Goal: Task Accomplishment & Management: Manage account settings

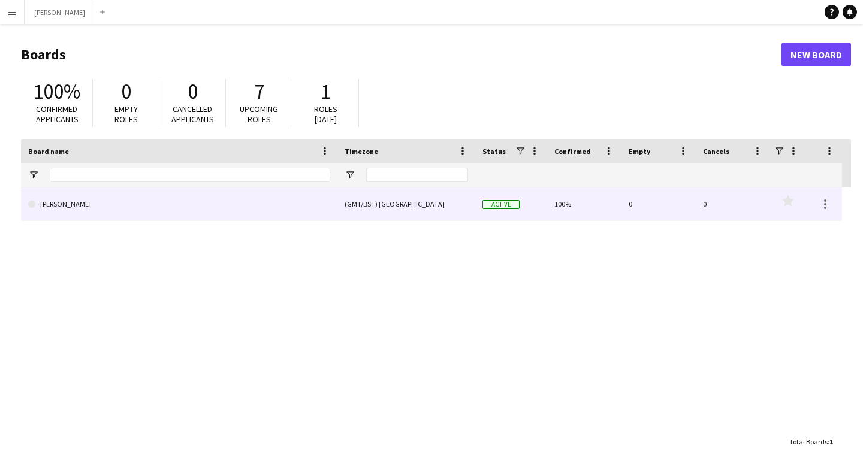
click at [173, 207] on link "[PERSON_NAME]" at bounding box center [179, 205] width 302 height 34
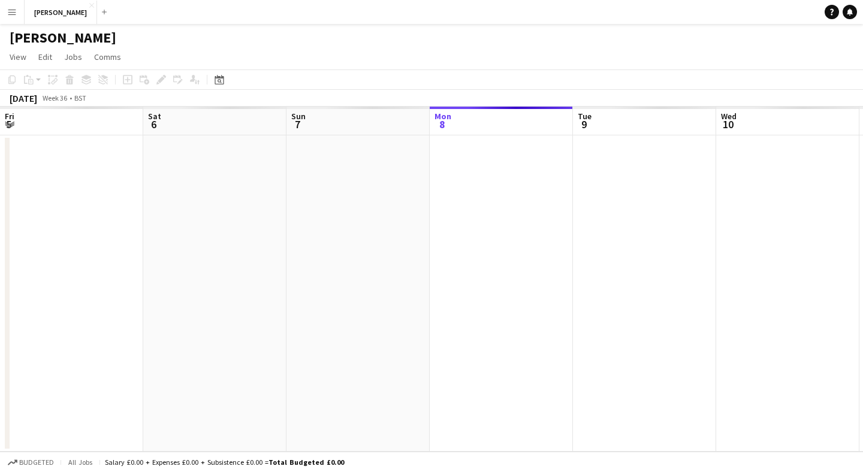
scroll to position [0, 287]
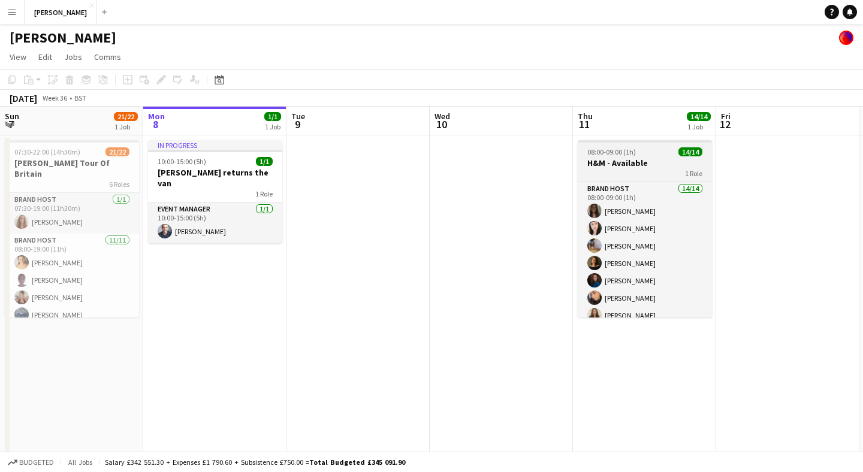
click at [647, 160] on h3 "H&M - Available" at bounding box center [645, 163] width 134 height 11
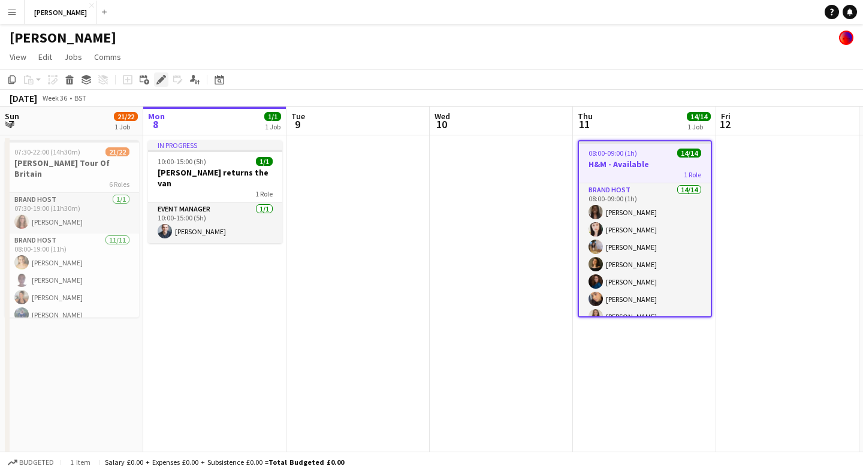
click at [162, 83] on icon "Edit" at bounding box center [161, 80] width 10 height 10
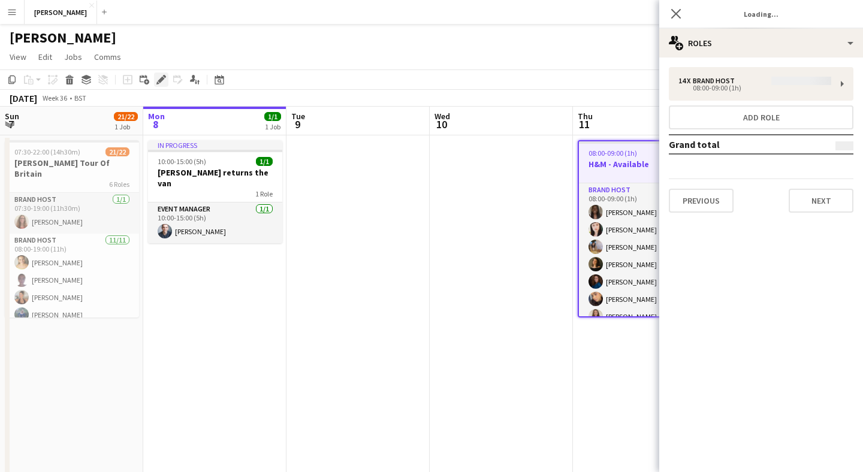
type input "*******"
click at [689, 195] on button "Previous" at bounding box center [701, 201] width 65 height 24
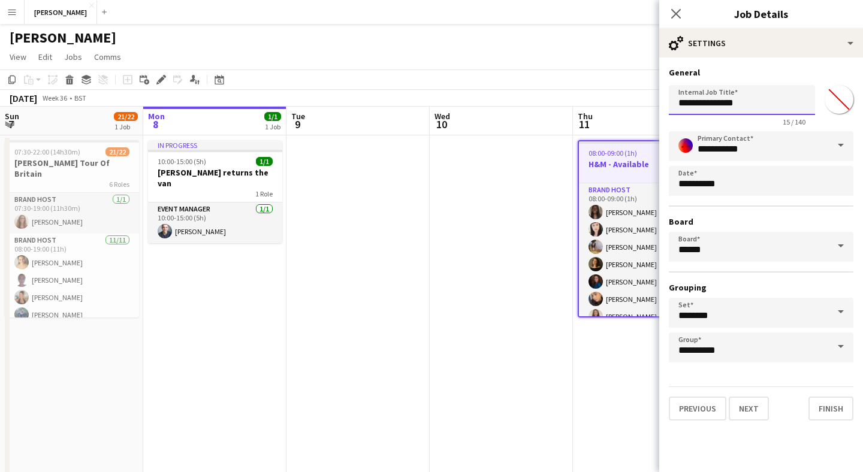
click at [761, 101] on input "**********" at bounding box center [742, 100] width 146 height 30
type input "***"
click at [829, 400] on button "Finish" at bounding box center [831, 409] width 45 height 24
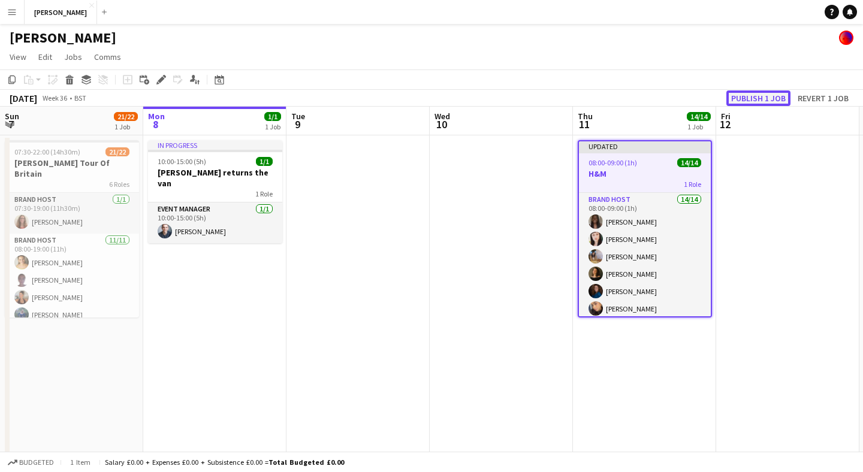
click at [767, 95] on button "Publish 1 job" at bounding box center [759, 99] width 64 height 16
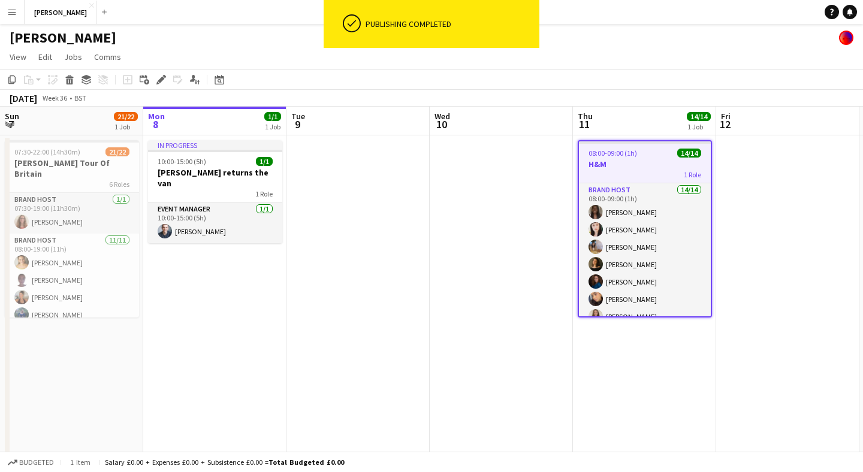
click at [661, 159] on h3 "H&M" at bounding box center [645, 164] width 132 height 11
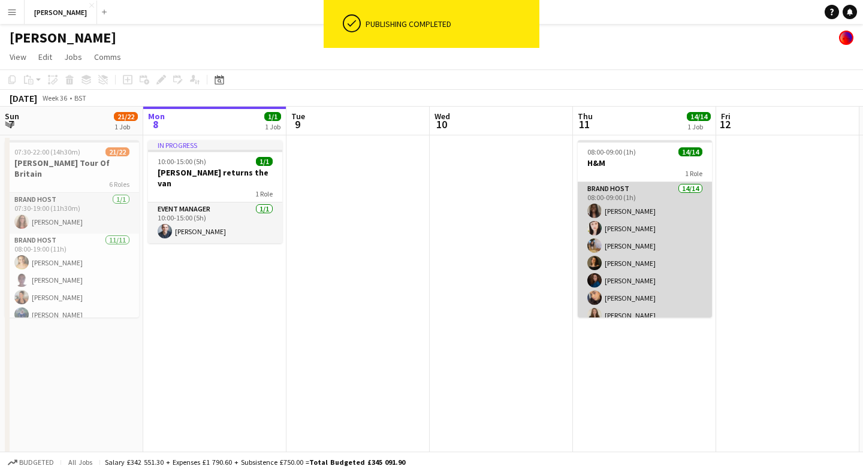
click at [663, 195] on app-card-role "Brand Host 14/14 08:00-09:00 (1h) [PERSON_NAME] [PERSON_NAME] [PERSON_NAME] [PE…" at bounding box center [645, 315] width 134 height 267
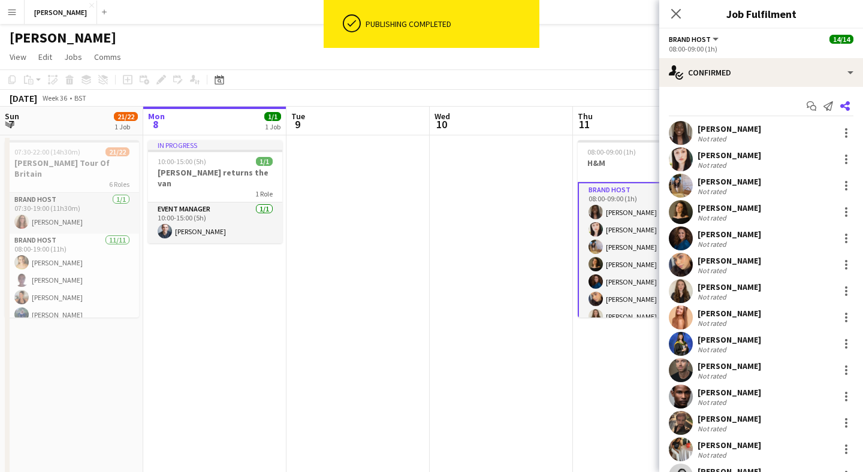
click at [845, 103] on icon "Share" at bounding box center [846, 106] width 10 height 10
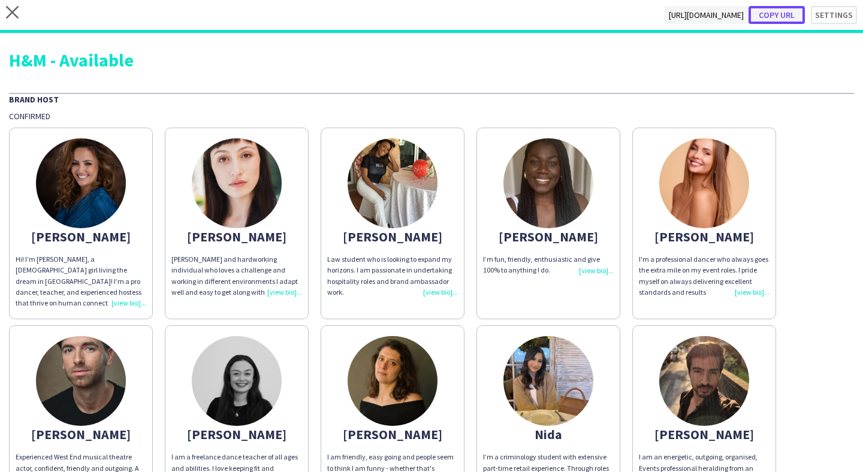
click at [780, 14] on button "Copy url" at bounding box center [777, 15] width 56 height 18
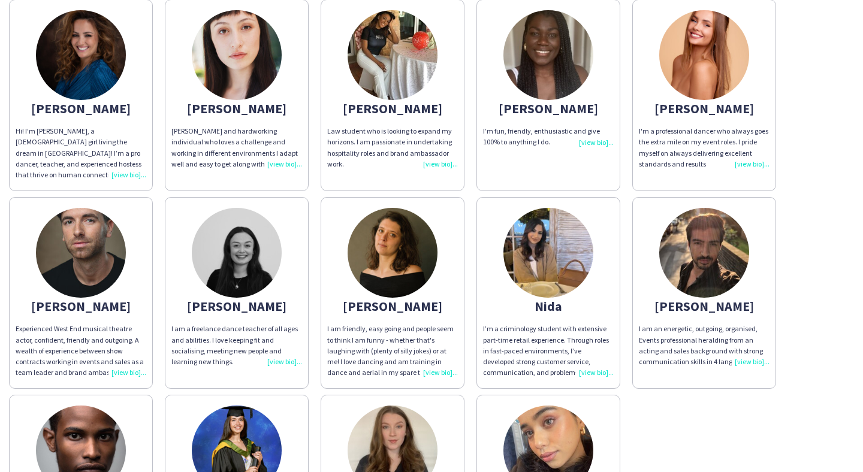
scroll to position [122, 0]
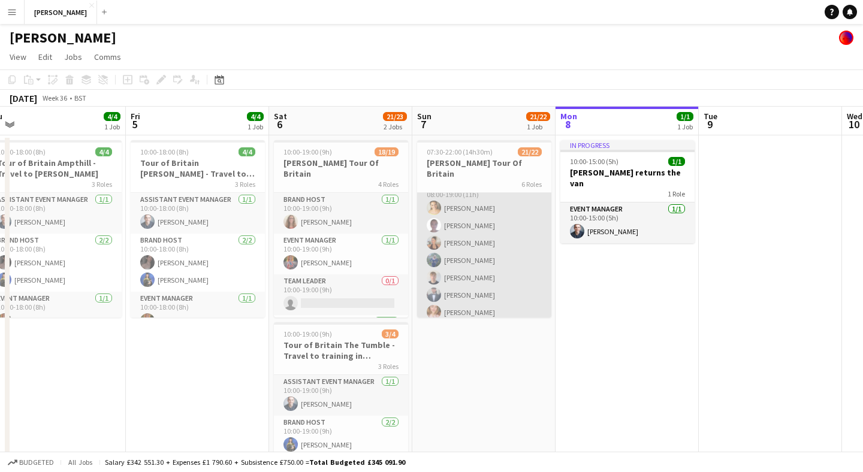
scroll to position [31, 0]
click at [470, 257] on app-card-role "Brand Host [DATE] 08:00-19:00 (11h) [PERSON_NAME] [PERSON_NAME] [PERSON_NAME] […" at bounding box center [484, 310] width 134 height 215
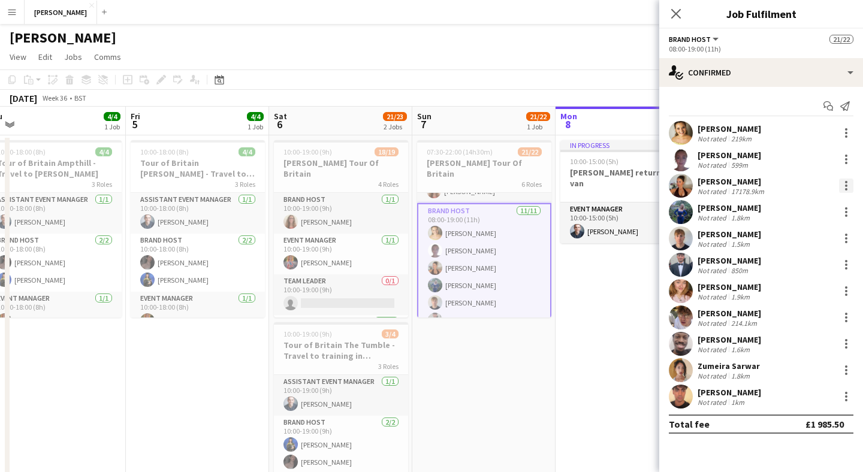
click at [844, 185] on div at bounding box center [846, 186] width 14 height 14
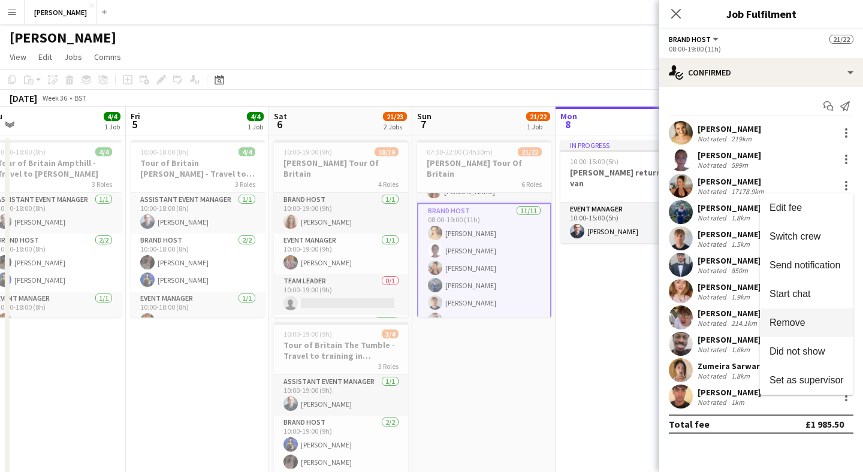
click at [803, 320] on span "Remove" at bounding box center [788, 323] width 36 height 10
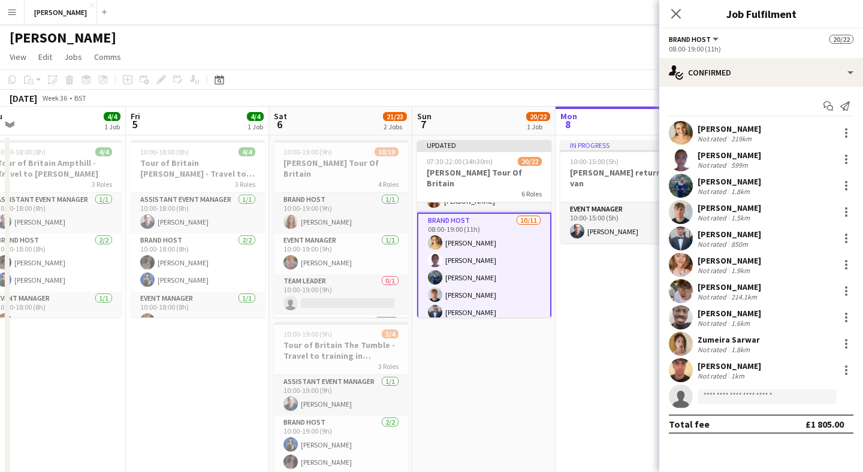
click at [615, 287] on app-date-cell "In progress 10:00-15:00 (5h) 1/1 [PERSON_NAME] returns the van 1 Role Event Man…" at bounding box center [627, 329] width 143 height 388
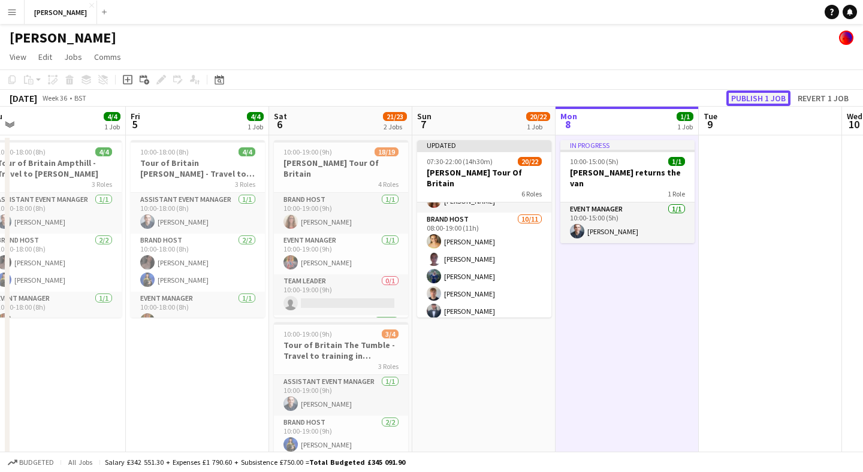
click at [763, 94] on button "Publish 1 job" at bounding box center [759, 99] width 64 height 16
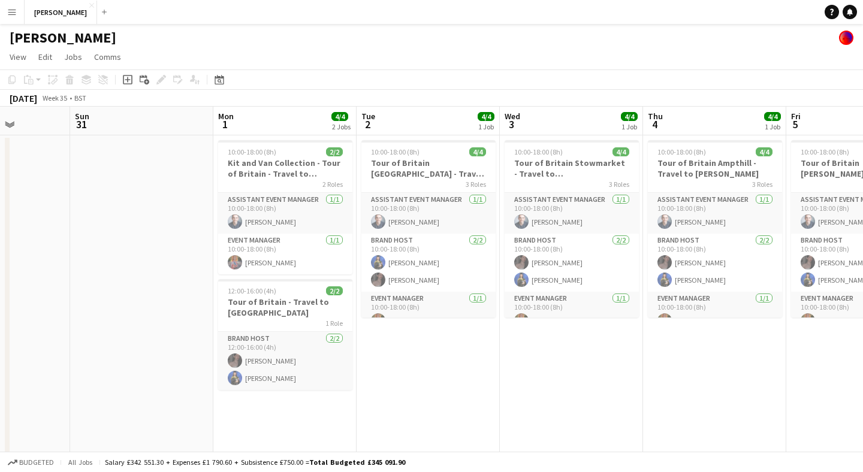
scroll to position [0, 348]
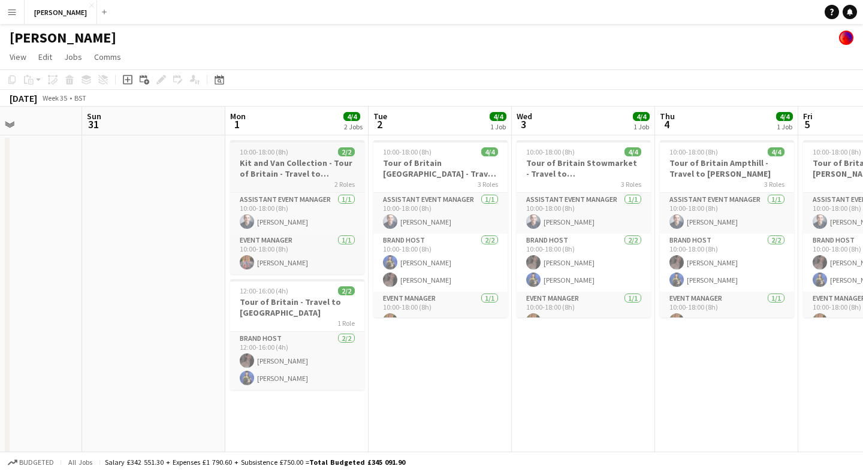
click at [305, 157] on app-job-card "10:00-18:00 (8h) 2/2 Kit and Van Collection - Tour of Britain - Travel to [GEOG…" at bounding box center [297, 207] width 134 height 134
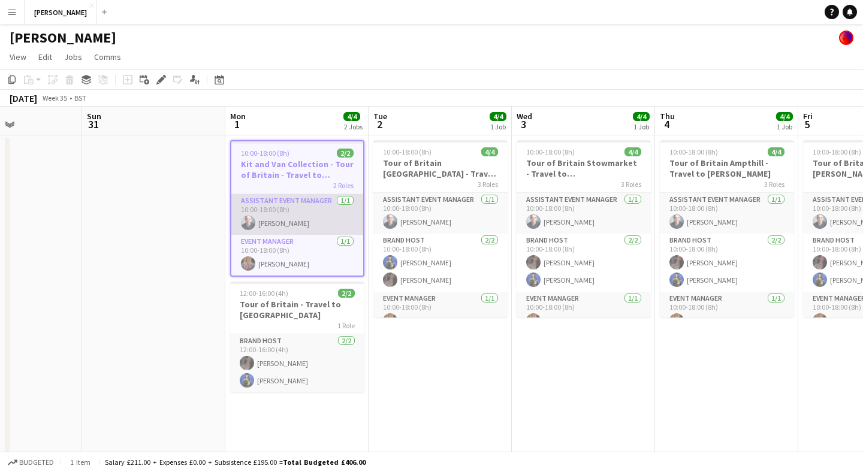
click at [320, 224] on app-card-role "Assistant Event Manager [DATE] 10:00-18:00 (8h) [PERSON_NAME]" at bounding box center [297, 214] width 132 height 41
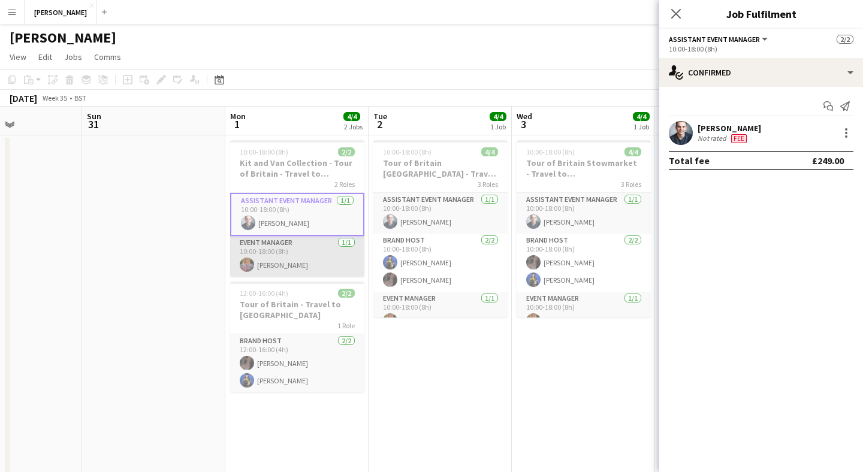
click at [321, 252] on app-card-role "Event Manager [DATE] 10:00-18:00 (8h) [PERSON_NAME]" at bounding box center [297, 256] width 134 height 41
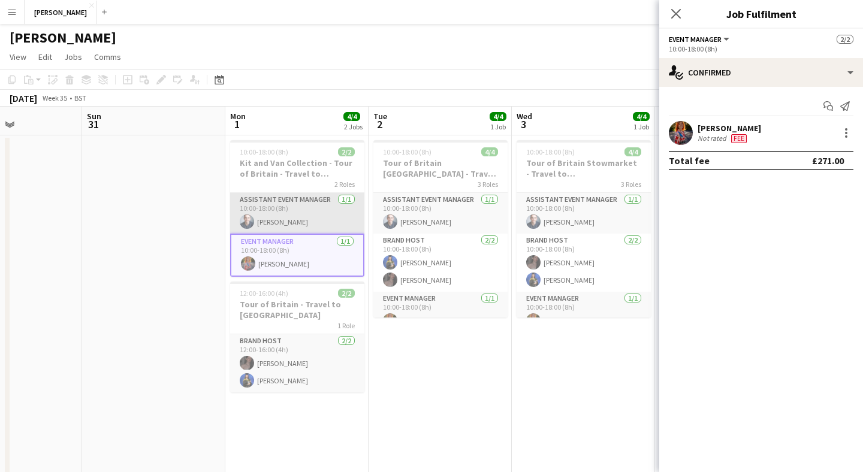
click at [320, 216] on app-card-role "Assistant Event Manager [DATE] 10:00-18:00 (8h) [PERSON_NAME]" at bounding box center [297, 213] width 134 height 41
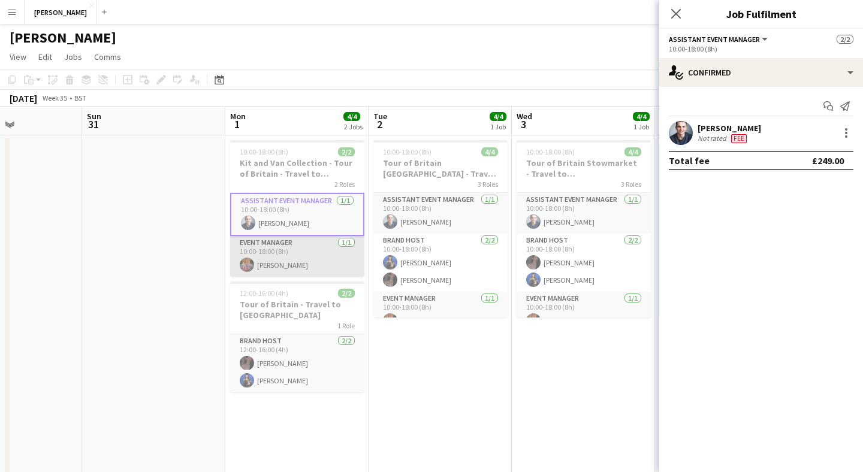
click at [315, 251] on app-card-role "Event Manager [DATE] 10:00-18:00 (8h) [PERSON_NAME]" at bounding box center [297, 256] width 134 height 41
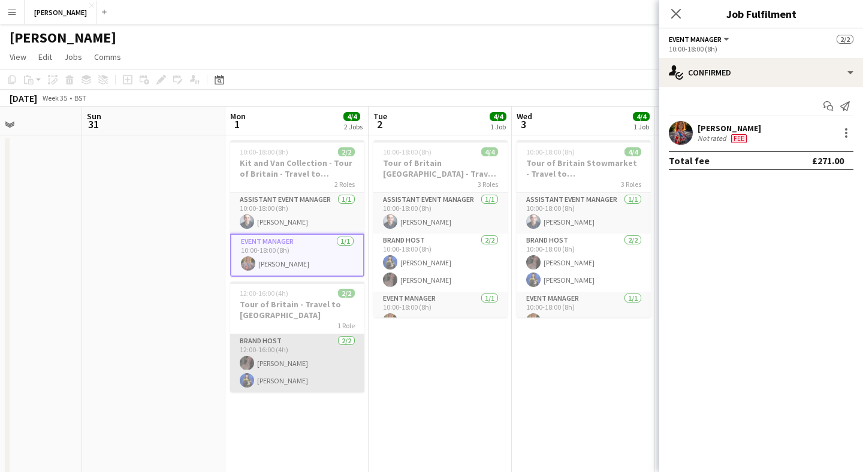
click at [309, 348] on app-card-role "Brand Host [DATE] 12:00-16:00 (4h) [PERSON_NAME] [PERSON_NAME]" at bounding box center [297, 364] width 134 height 58
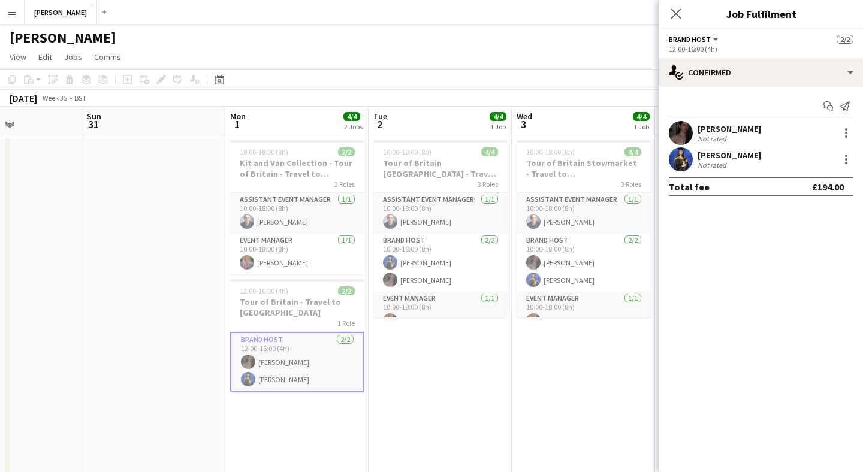
click at [315, 381] on app-card-role "Brand Host [DATE] 12:00-16:00 (4h) [PERSON_NAME] [PERSON_NAME]" at bounding box center [297, 362] width 134 height 61
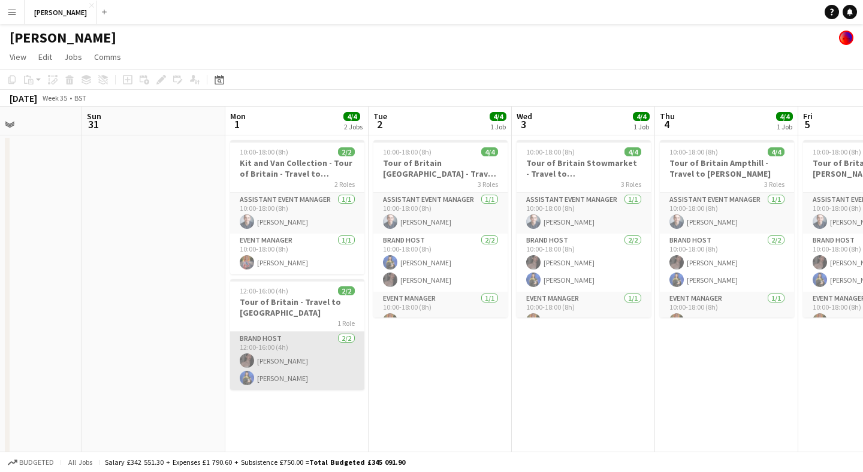
click at [315, 369] on app-card-role "Brand Host [DATE] 12:00-16:00 (4h) [PERSON_NAME] [PERSON_NAME]" at bounding box center [297, 361] width 134 height 58
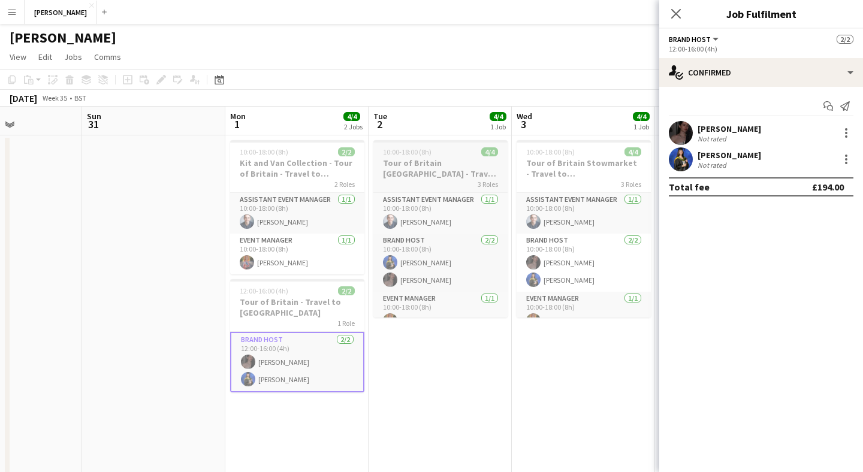
click at [448, 171] on h3 "Tour of Britain [GEOGRAPHIC_DATA] - Travel to [GEOGRAPHIC_DATA]" at bounding box center [440, 169] width 134 height 22
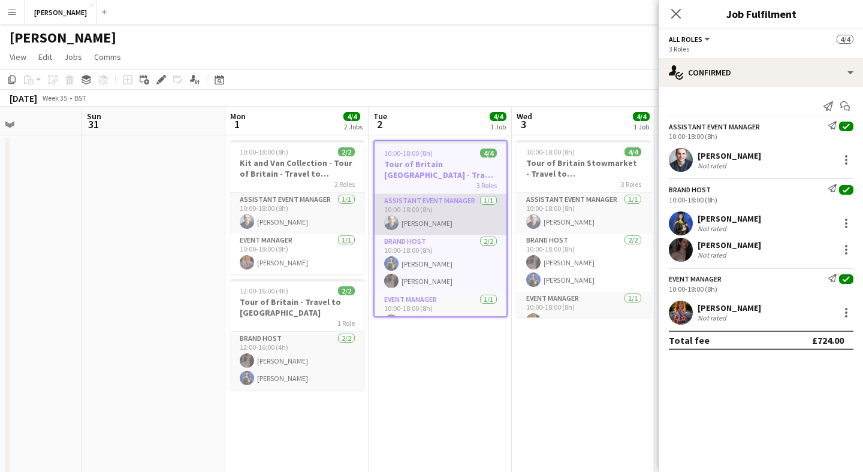
click at [457, 207] on app-card-role "Assistant Event Manager [DATE] 10:00-18:00 (8h) [PERSON_NAME]" at bounding box center [441, 214] width 132 height 41
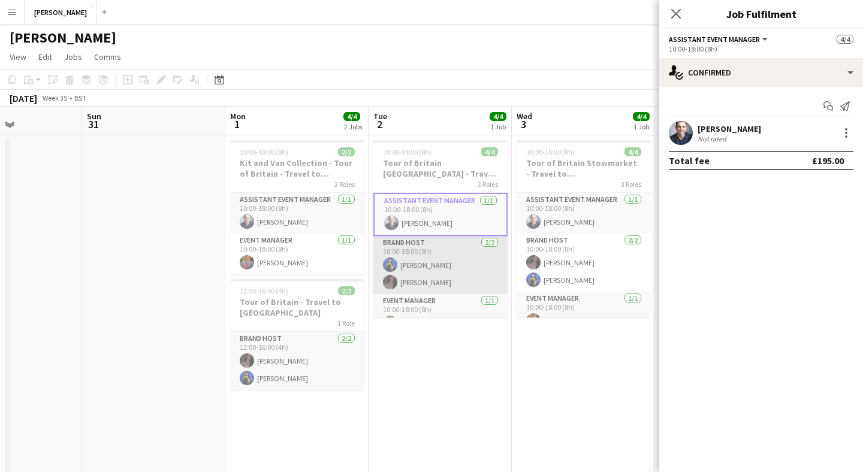
click at [447, 251] on app-card-role "Brand Host [DATE] 10:00-18:00 (8h) [PERSON_NAME] [PERSON_NAME]" at bounding box center [440, 265] width 134 height 58
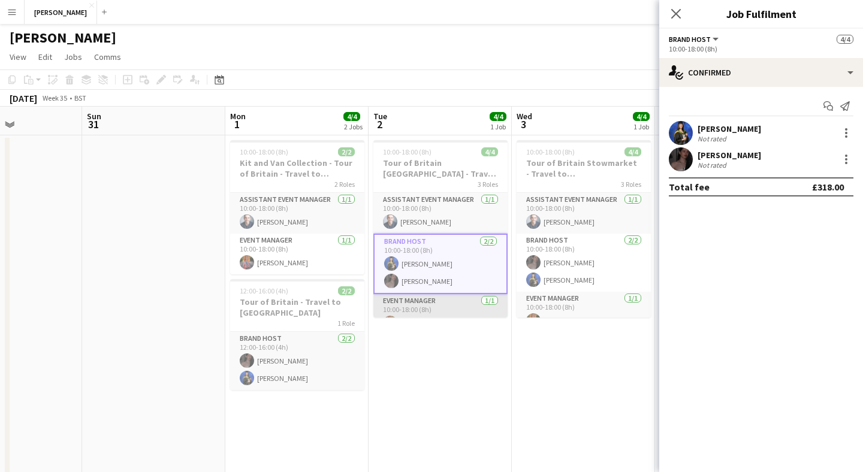
click at [447, 305] on app-card-role "Event Manager [DATE] 10:00-18:00 (8h) [PERSON_NAME]" at bounding box center [440, 314] width 134 height 41
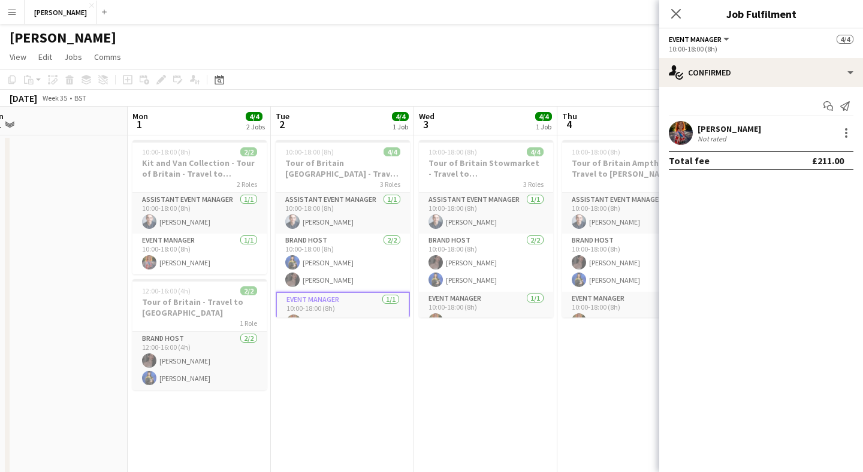
scroll to position [0, 551]
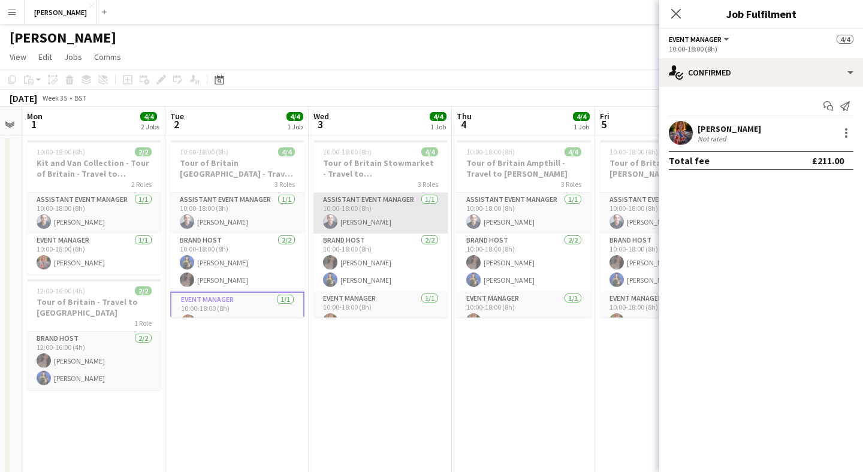
click at [391, 207] on app-card-role "Assistant Event Manager [DATE] 10:00-18:00 (8h) [PERSON_NAME]" at bounding box center [381, 213] width 134 height 41
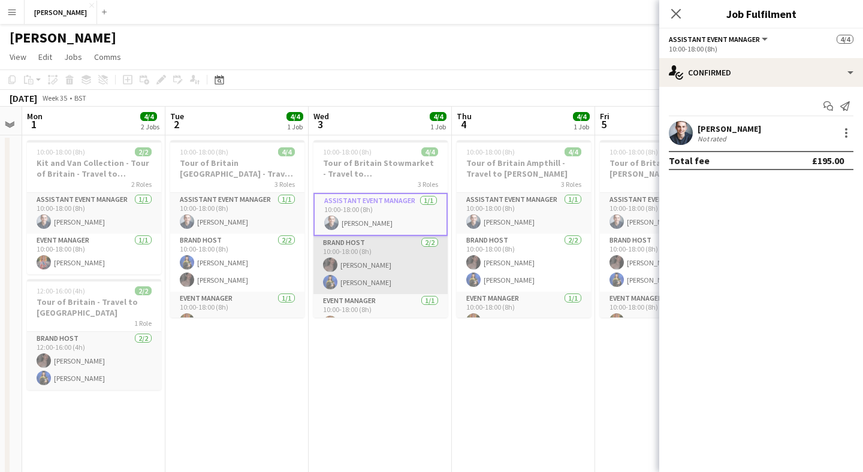
click at [394, 248] on app-card-role "Brand Host [DATE] 10:00-18:00 (8h) [PERSON_NAME] [PERSON_NAME]" at bounding box center [381, 265] width 134 height 58
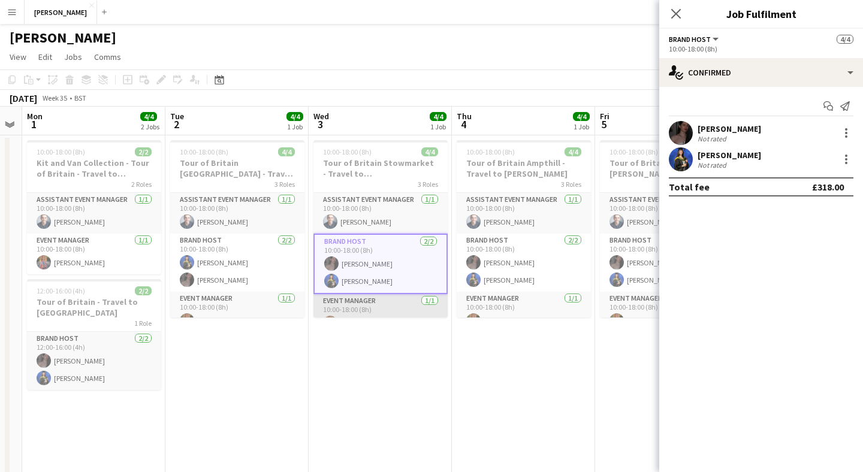
click at [398, 312] on app-card-role "Event Manager [DATE] 10:00-18:00 (8h) [PERSON_NAME]" at bounding box center [381, 314] width 134 height 41
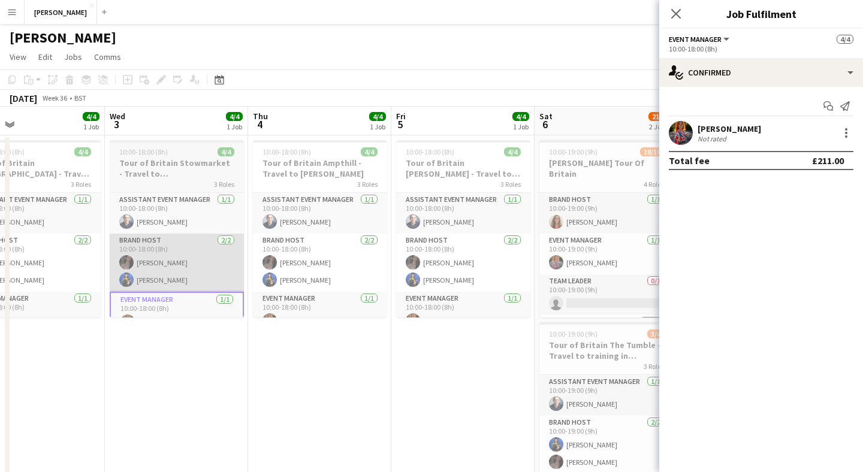
scroll to position [0, 524]
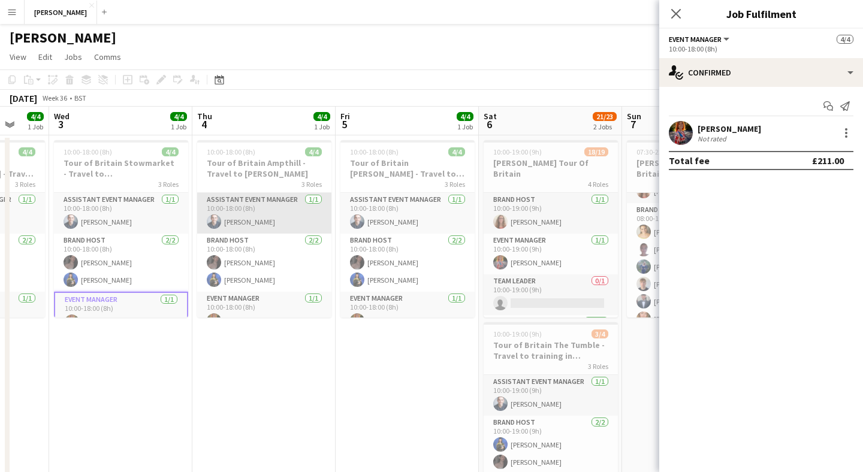
click at [294, 212] on app-card-role "Assistant Event Manager [DATE] 10:00-18:00 (8h) [PERSON_NAME]" at bounding box center [264, 213] width 134 height 41
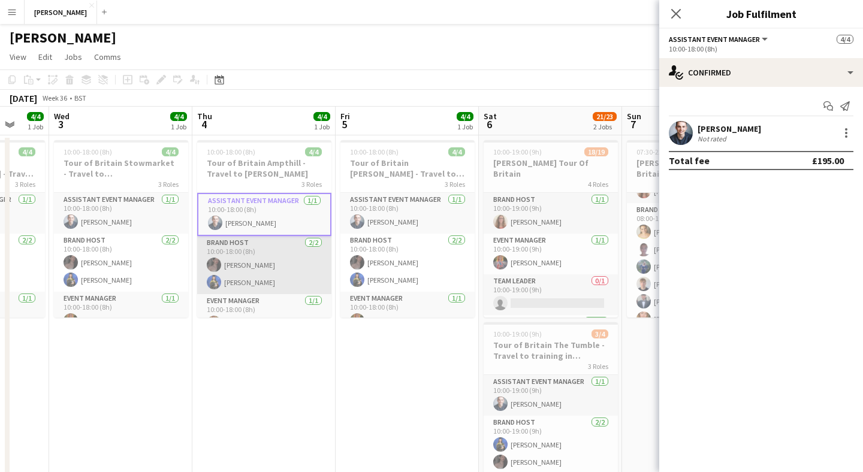
click at [290, 252] on app-card-role "Brand Host [DATE] 10:00-18:00 (8h) [PERSON_NAME] [PERSON_NAME]" at bounding box center [264, 265] width 134 height 58
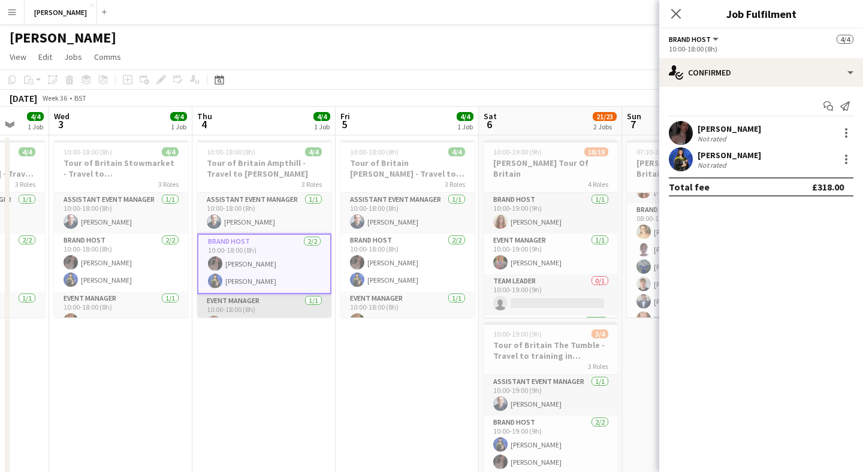
click at [289, 302] on app-card-role "Event Manager [DATE] 10:00-18:00 (8h) [PERSON_NAME]" at bounding box center [264, 314] width 134 height 41
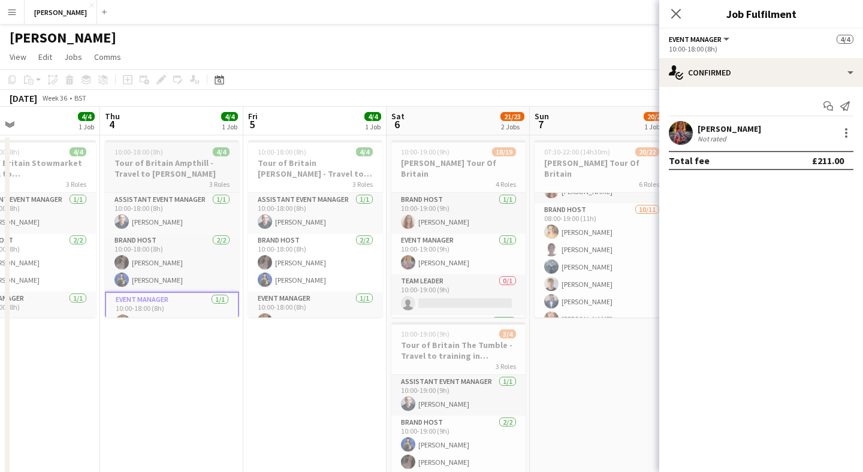
scroll to position [0, 408]
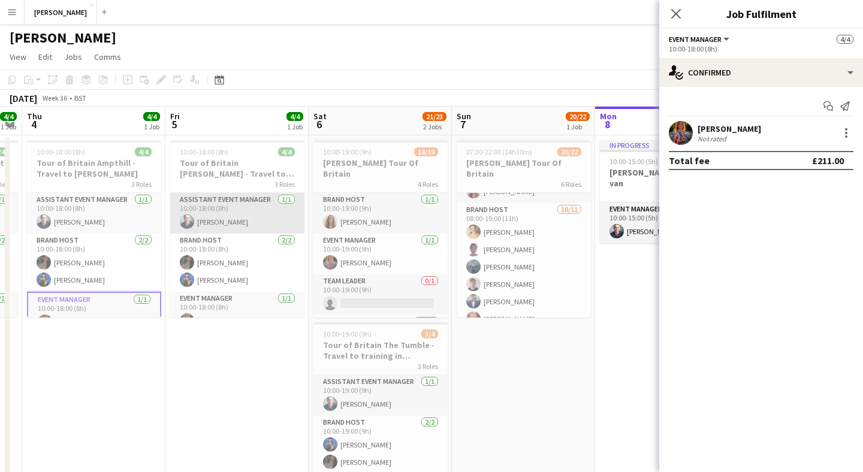
click at [265, 206] on app-card-role "Assistant Event Manager [DATE] 10:00-18:00 (8h) [PERSON_NAME]" at bounding box center [237, 213] width 134 height 41
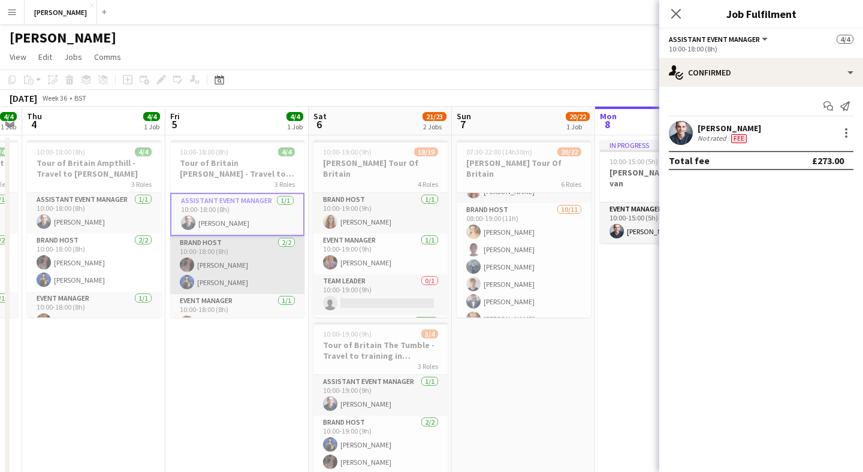
click at [254, 243] on app-card-role "Brand Host [DATE] 10:00-18:00 (8h) [PERSON_NAME] [PERSON_NAME]" at bounding box center [237, 265] width 134 height 58
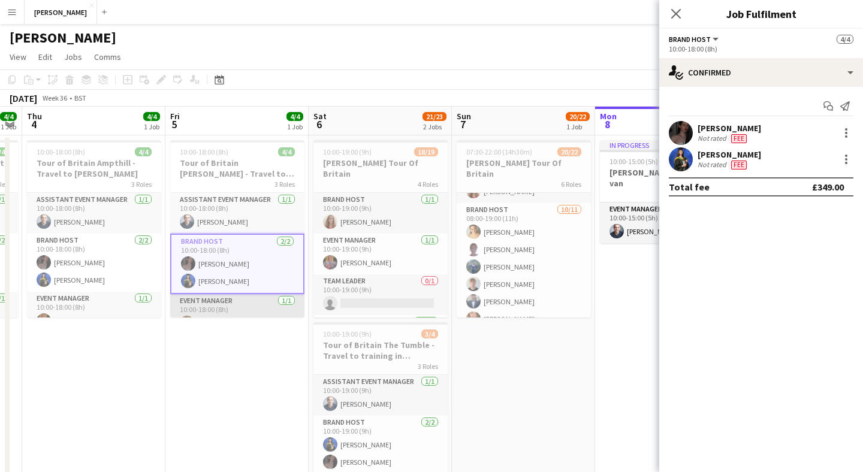
click at [246, 302] on app-card-role "Event Manager [DATE] 10:00-18:00 (8h) [PERSON_NAME]" at bounding box center [237, 314] width 134 height 41
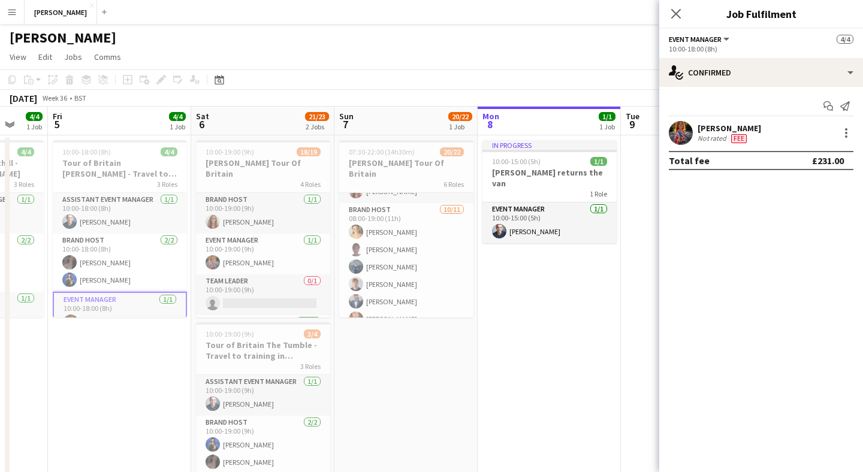
scroll to position [0, 342]
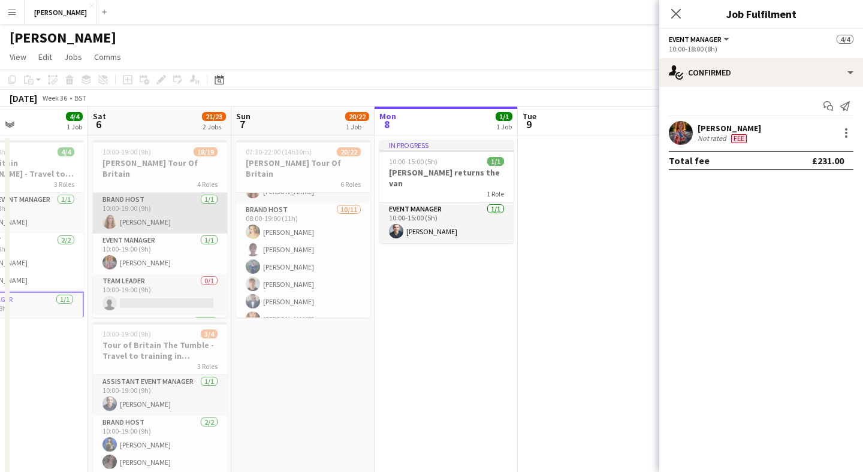
click at [183, 207] on app-card-role "Brand Host [DATE] 10:00-19:00 (9h) [PERSON_NAME]" at bounding box center [160, 213] width 134 height 41
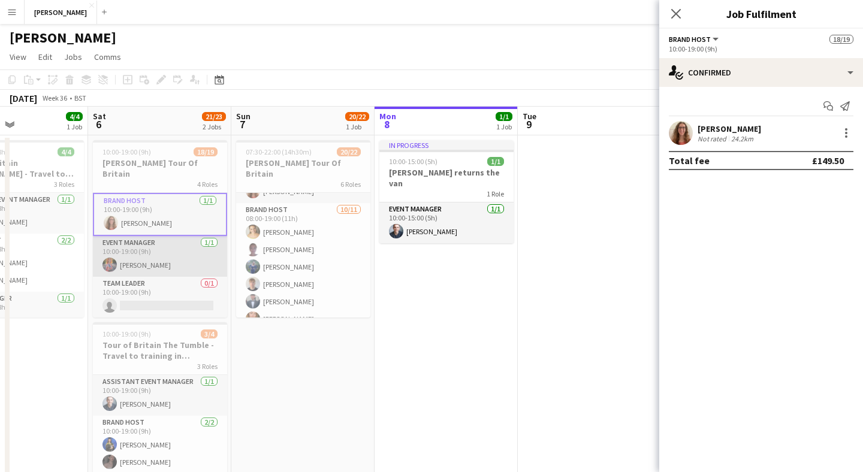
click at [186, 248] on app-card-role "Event Manager [DATE] 10:00-19:00 (9h) [PERSON_NAME]" at bounding box center [160, 256] width 134 height 41
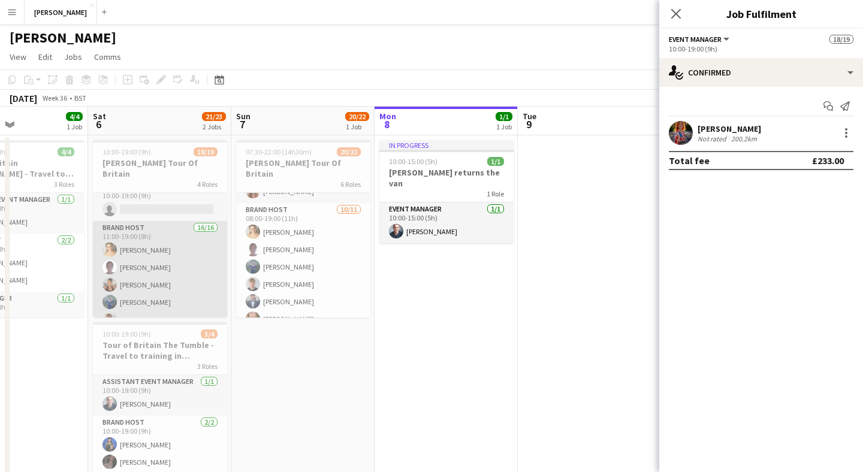
click at [173, 245] on app-card-role "Brand Host 16/16 11:00-19:00 (8h) [PERSON_NAME] [PERSON_NAME] [PERSON_NAME] [PE…" at bounding box center [160, 372] width 134 height 302
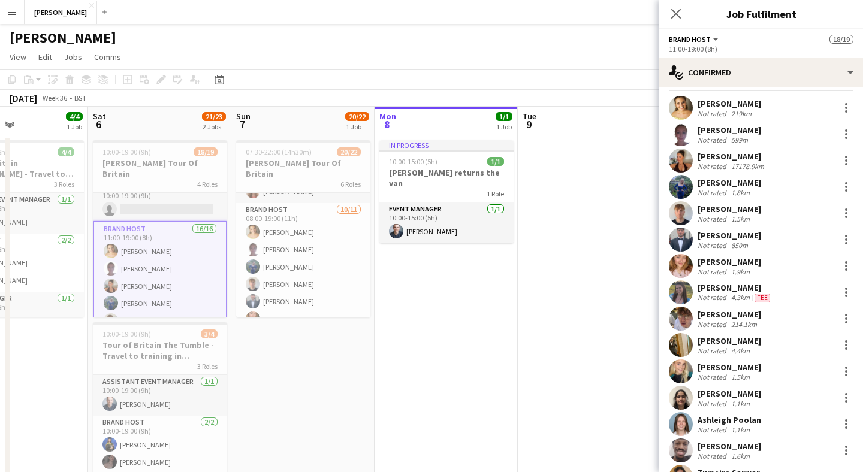
scroll to position [23, 0]
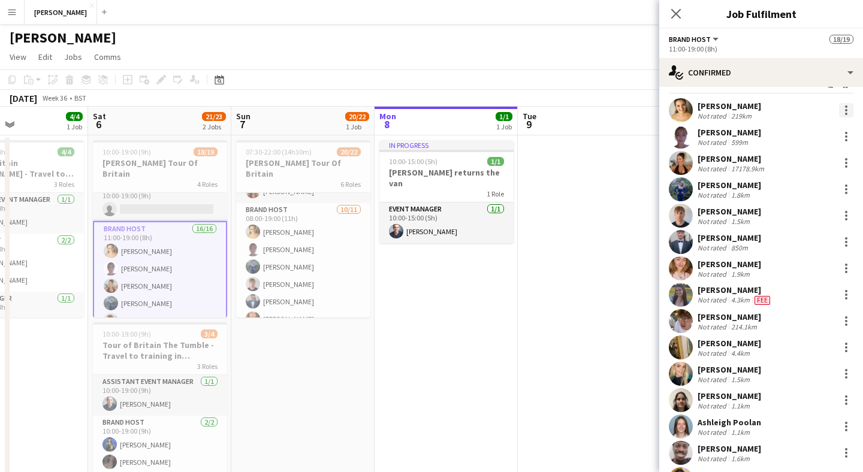
click at [845, 110] on div at bounding box center [846, 110] width 14 height 14
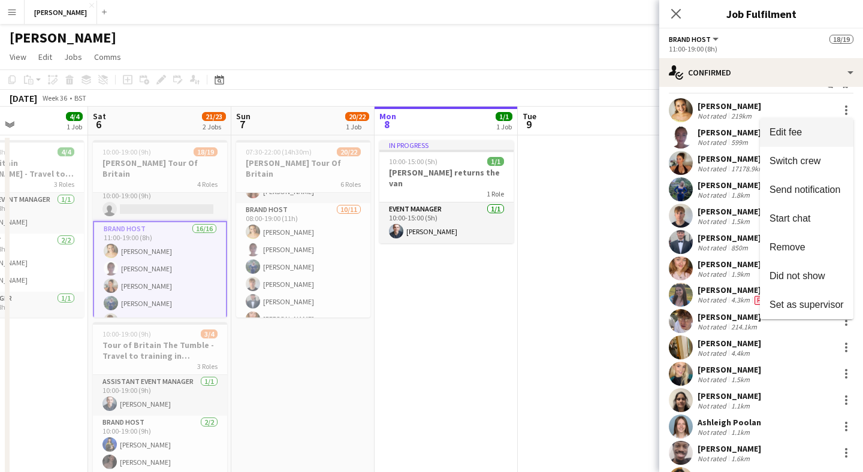
click at [812, 128] on span "Edit fee" at bounding box center [807, 132] width 74 height 11
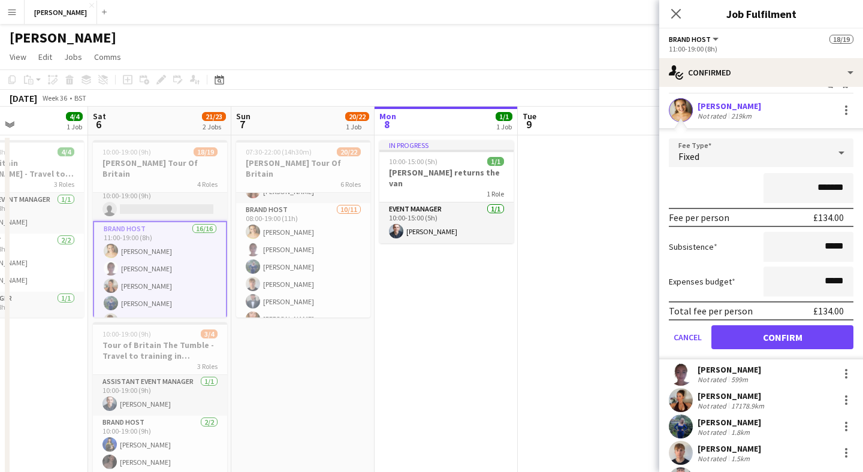
click at [576, 284] on app-date-cell at bounding box center [589, 329] width 143 height 388
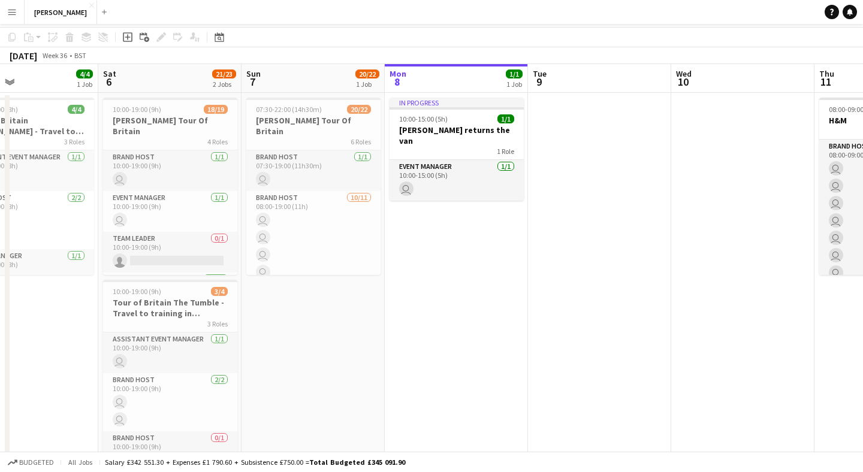
scroll to position [0, 0]
